Goal: Task Accomplishment & Management: Use online tool/utility

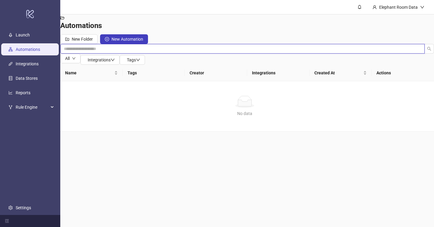
click at [119, 44] on input "search" at bounding box center [242, 49] width 365 height 10
type input "***"
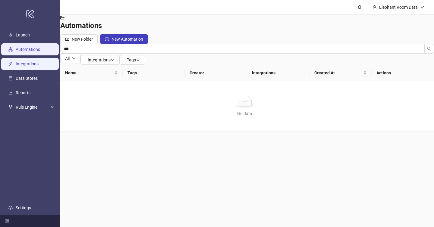
click at [33, 62] on link "Integrations" at bounding box center [27, 64] width 23 height 5
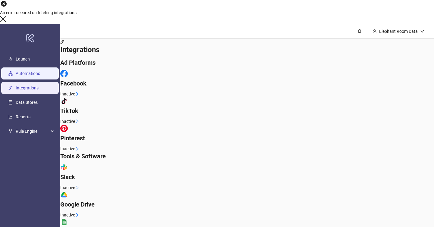
click at [36, 71] on link "Automations" at bounding box center [28, 73] width 24 height 5
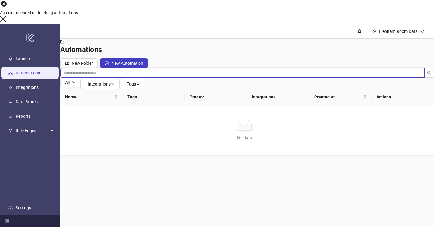
click at [119, 68] on input "search" at bounding box center [242, 73] width 365 height 10
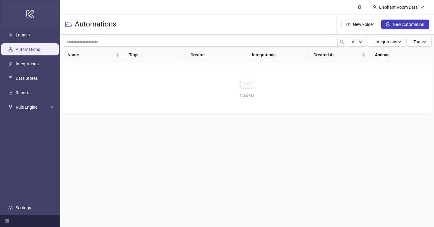
click at [28, 18] on icon "logo/logo-mobile" at bounding box center [30, 14] width 8 height 14
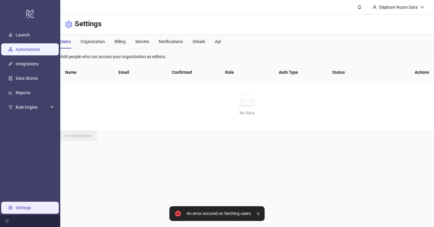
click at [31, 48] on link "Automations" at bounding box center [28, 49] width 24 height 5
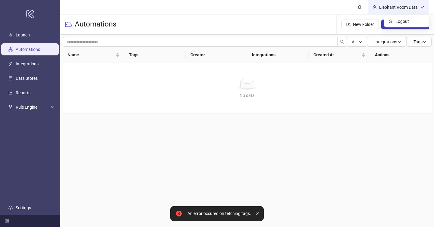
click at [396, 5] on div "Elephant Room Data" at bounding box center [398, 7] width 43 height 7
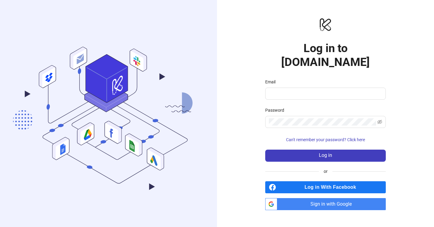
click at [309, 198] on span "Sign in with Google" at bounding box center [333, 204] width 106 height 12
click at [343, 203] on span "Sign in with Google" at bounding box center [333, 204] width 106 height 12
click at [288, 200] on span "Sign in with Google" at bounding box center [333, 204] width 106 height 12
click at [310, 198] on span "Sign in with Google" at bounding box center [333, 204] width 106 height 12
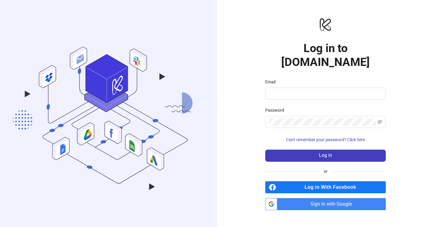
click at [309, 198] on span "Sign in with Google" at bounding box center [333, 204] width 106 height 12
click at [277, 198] on link "btn_google_dark_normal_ios Created with Sketch. Sign in with Google" at bounding box center [325, 204] width 121 height 12
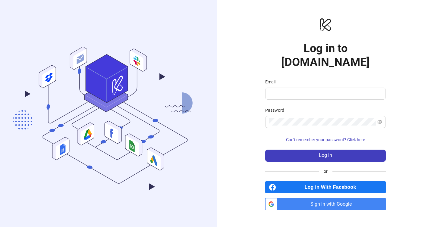
click at [277, 198] on link "btn_google_dark_normal_ios Created with Sketch. Sign in with Google" at bounding box center [325, 204] width 121 height 12
click at [313, 201] on span "Sign in with Google" at bounding box center [333, 204] width 106 height 12
